Goal: Transaction & Acquisition: Purchase product/service

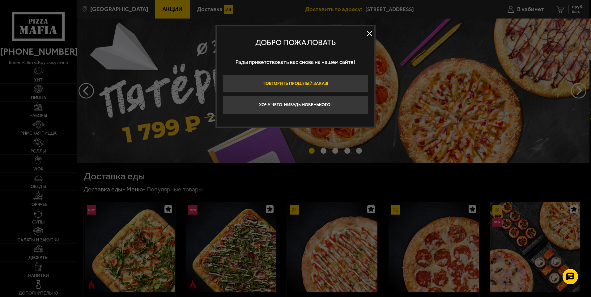
click at [319, 82] on button "Повторить прошлый заказ!" at bounding box center [295, 83] width 145 height 19
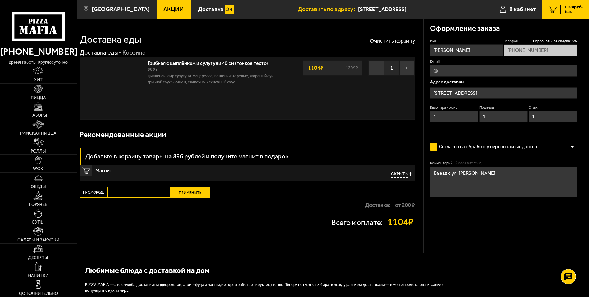
type input "[STREET_ADDRESS]"
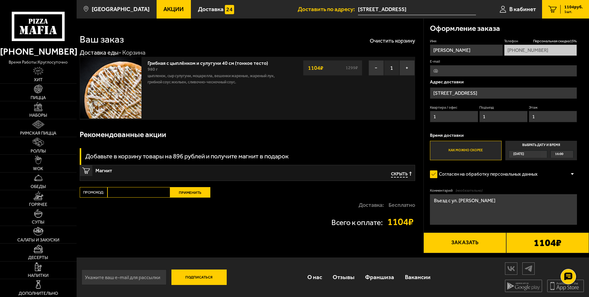
click at [159, 65] on link "Грибная с цыплёнком и сулугуни 40 см (тонкое тесто)" at bounding box center [211, 62] width 127 height 8
click at [120, 75] on img at bounding box center [110, 87] width 61 height 61
click at [46, 93] on link "Пицца" at bounding box center [38, 93] width 77 height 18
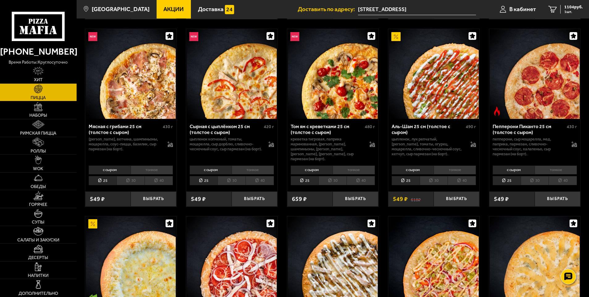
scroll to position [402, 0]
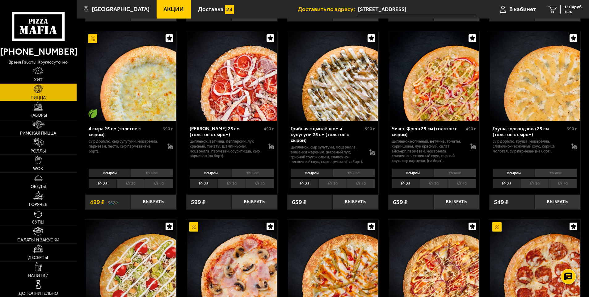
click at [361, 173] on li "тонкое" at bounding box center [354, 173] width 42 height 9
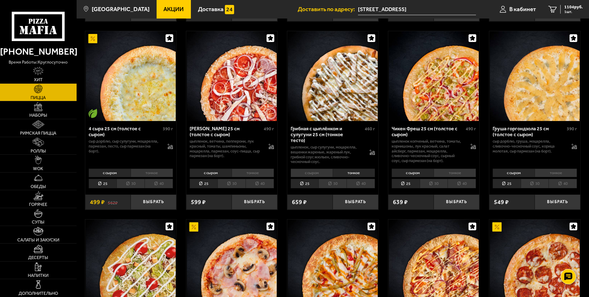
click at [365, 179] on li "40" at bounding box center [361, 184] width 28 height 10
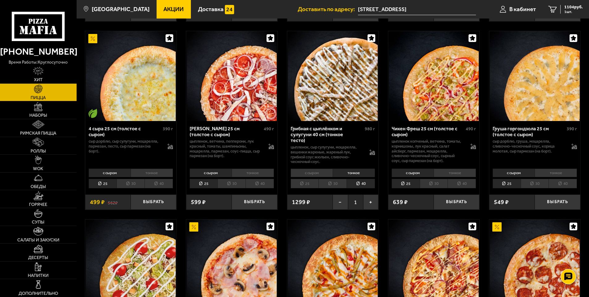
click at [331, 179] on li "30" at bounding box center [332, 184] width 28 height 10
click at [356, 180] on li "40" at bounding box center [361, 184] width 28 height 10
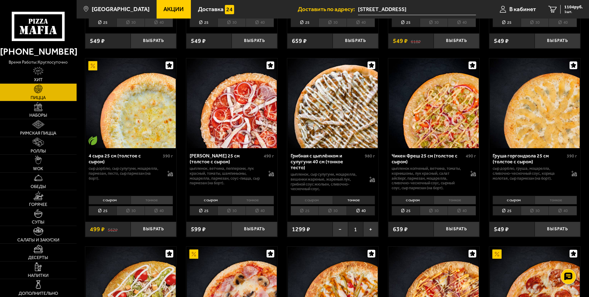
scroll to position [371, 0]
